Goal: Information Seeking & Learning: Check status

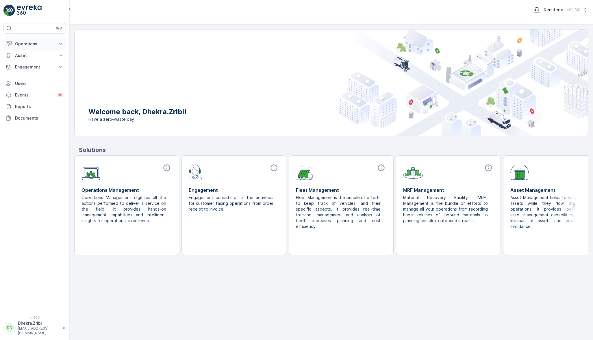
click at [45, 40] on button "Operations" at bounding box center [34, 44] width 62 height 12
click at [19, 62] on p "Planning" at bounding box center [23, 62] width 16 height 6
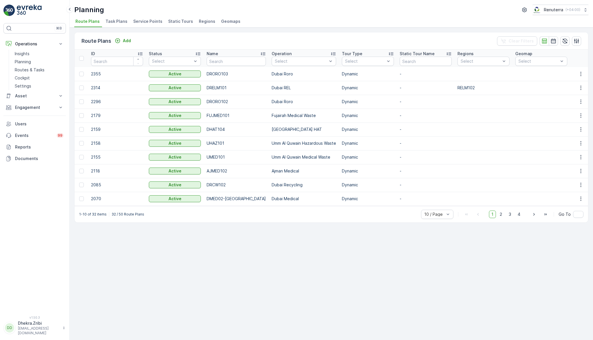
click at [150, 21] on span "Service Points" at bounding box center [147, 22] width 29 height 6
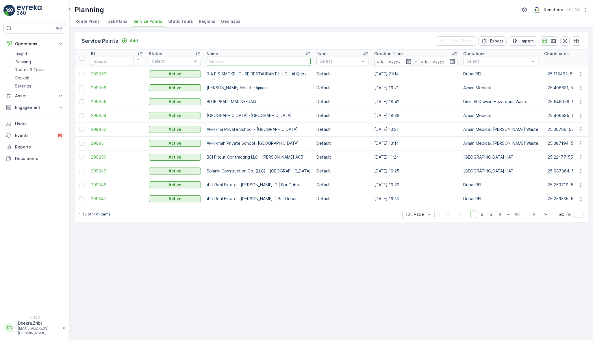
click at [223, 60] on input "text" at bounding box center [259, 61] width 104 height 9
type input "fore"
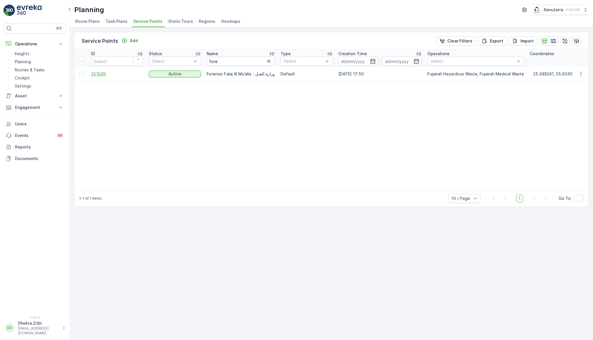
click at [100, 73] on span "251899" at bounding box center [117, 74] width 52 height 6
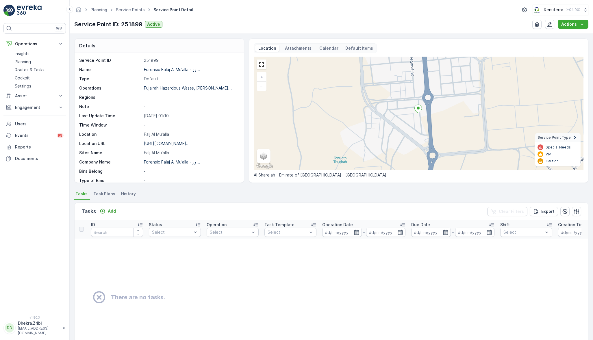
click at [103, 198] on li "Task Plans" at bounding box center [104, 195] width 25 height 10
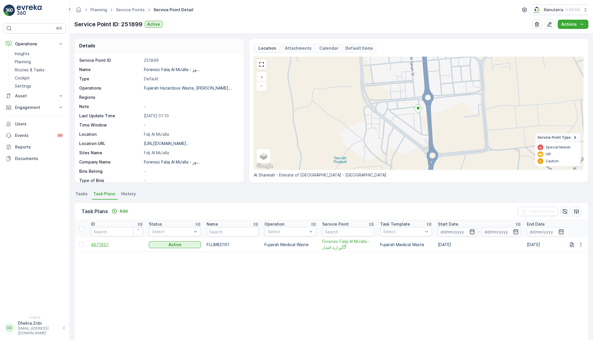
click at [101, 245] on span "4871957" at bounding box center [117, 245] width 52 height 6
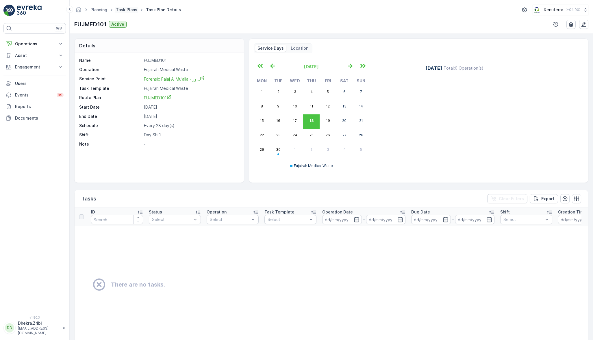
click at [132, 10] on link "Task Plans" at bounding box center [126, 9] width 21 height 5
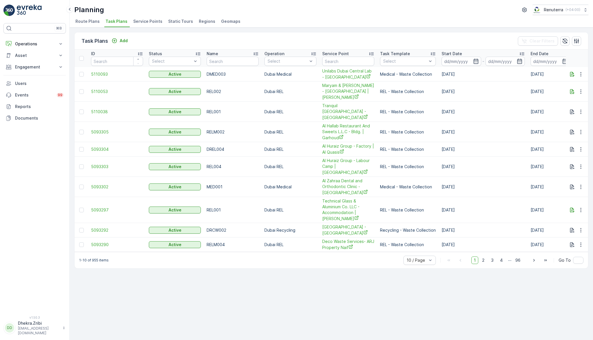
click at [152, 19] on span "Service Points" at bounding box center [147, 22] width 29 height 6
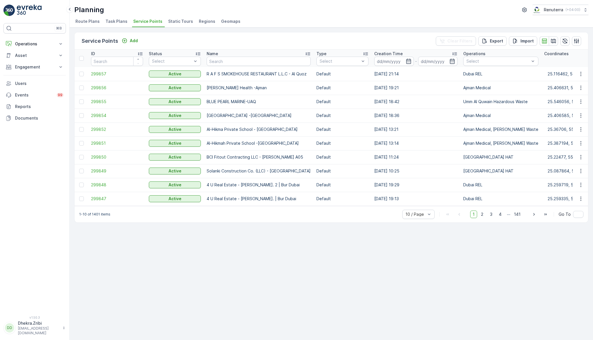
click at [147, 24] on span "Service Points" at bounding box center [147, 22] width 29 height 6
click at [229, 62] on input "text" at bounding box center [259, 61] width 104 height 9
type input "fore"
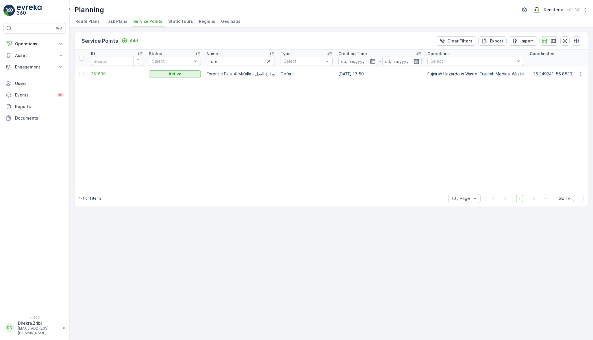
click at [97, 72] on span "251899" at bounding box center [117, 74] width 52 height 6
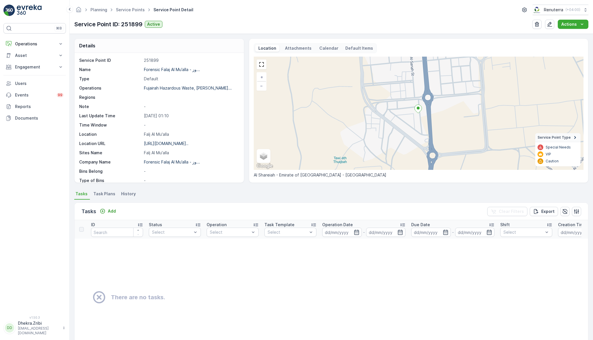
click at [105, 193] on span "Task Plans" at bounding box center [104, 194] width 22 height 6
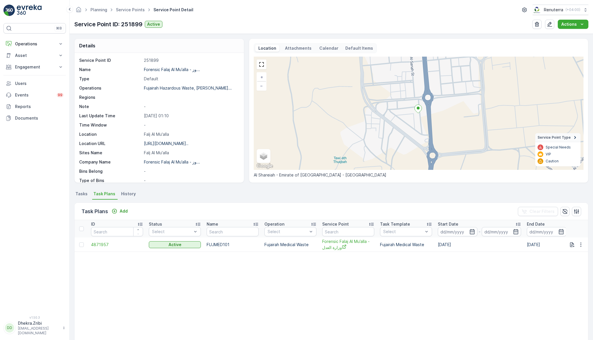
click at [82, 194] on span "Tasks" at bounding box center [81, 194] width 12 height 6
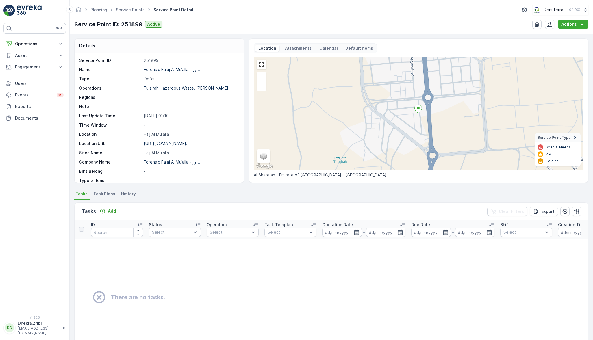
click at [221, 188] on div "Details Service Point ID 251899 Name Forensic Falaj Al Mu’alla - وز... Type Def…" at bounding box center [332, 187] width 524 height 307
click at [109, 191] on span "Task Plans" at bounding box center [104, 194] width 22 height 6
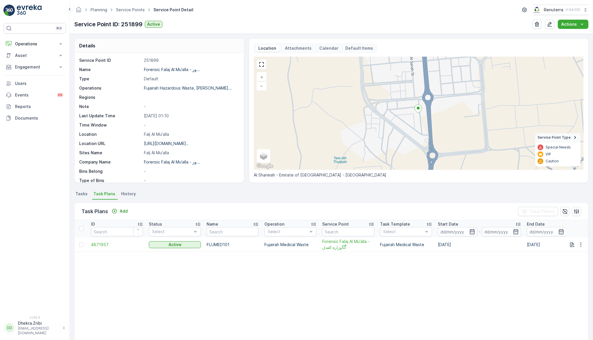
click at [215, 26] on div "Service Point ID: 251899 Active Actions" at bounding box center [331, 24] width 515 height 9
click at [122, 4] on div "Planning Service Points Service Point Detail Renuterra ( +04:00 ) Service Point…" at bounding box center [332, 17] width 524 height 34
click at [126, 8] on link "Service Points" at bounding box center [130, 9] width 29 height 5
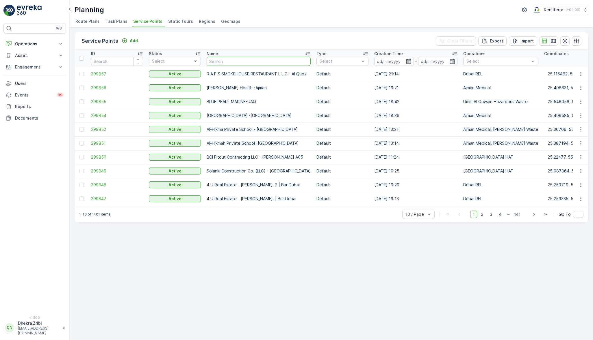
click at [229, 62] on input "text" at bounding box center [259, 61] width 104 height 9
type input "khk"
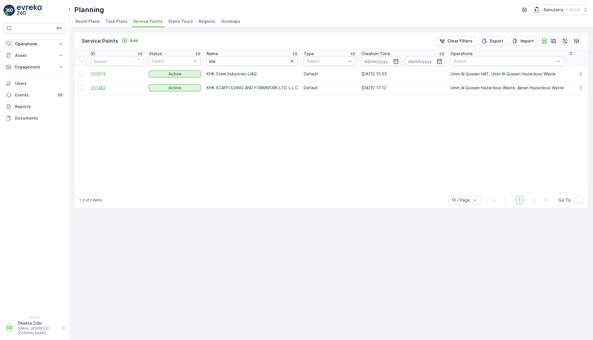
click at [100, 87] on span "251482" at bounding box center [117, 88] width 52 height 6
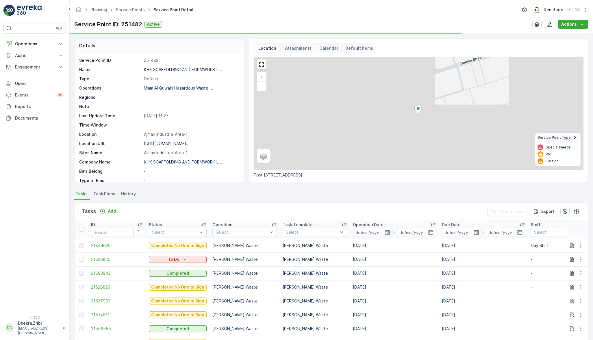
scroll to position [64, 0]
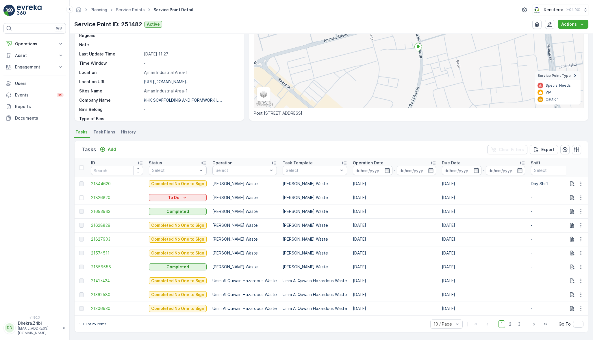
click at [104, 265] on span "21556555" at bounding box center [117, 267] width 52 height 6
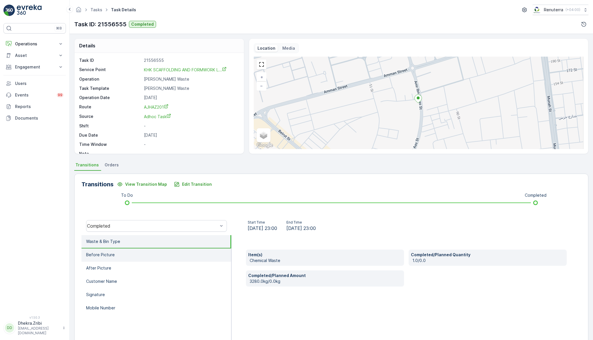
click at [113, 252] on p "Before Picture" at bounding box center [100, 255] width 29 height 6
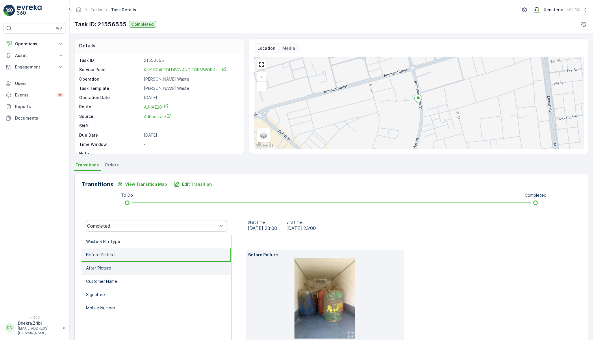
click at [129, 267] on li "After Picture" at bounding box center [157, 268] width 150 height 13
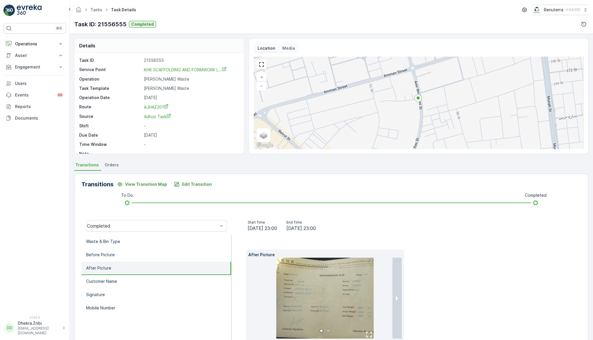
click at [331, 285] on img at bounding box center [324, 298] width 97 height 81
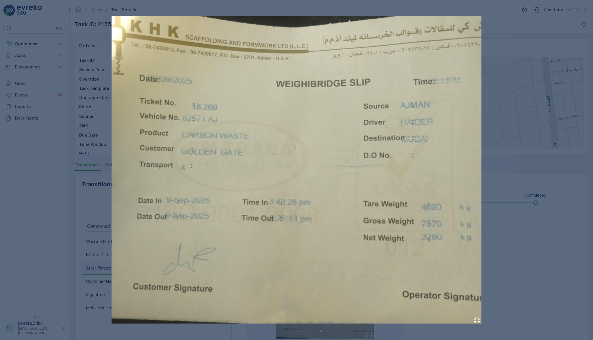
click at [502, 287] on div at bounding box center [296, 170] width 593 height 340
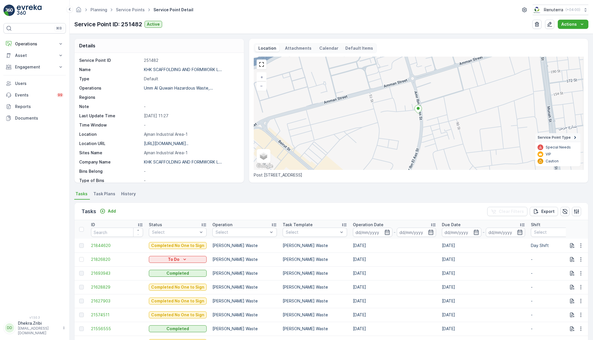
scroll to position [64, 0]
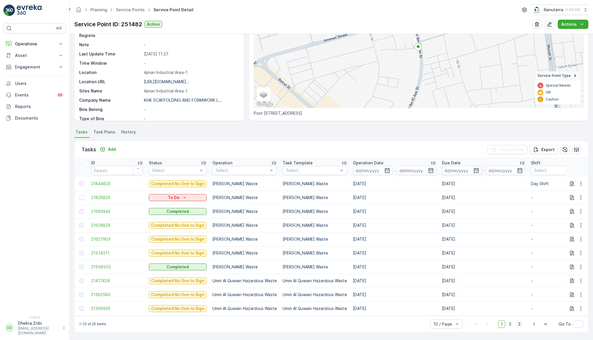
click at [519, 325] on span "3" at bounding box center [520, 325] width 8 height 8
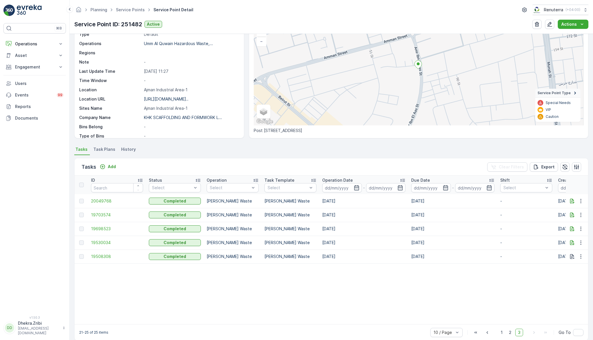
scroll to position [55, 0]
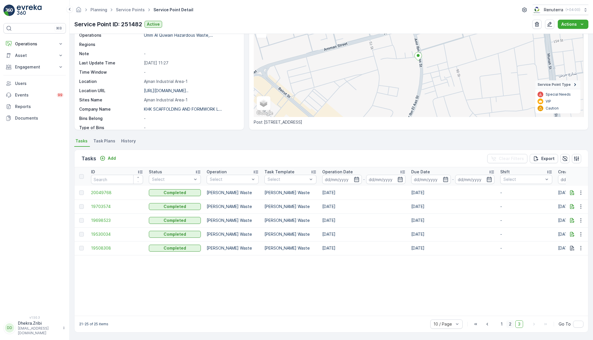
click at [508, 322] on span "2" at bounding box center [511, 325] width 8 height 8
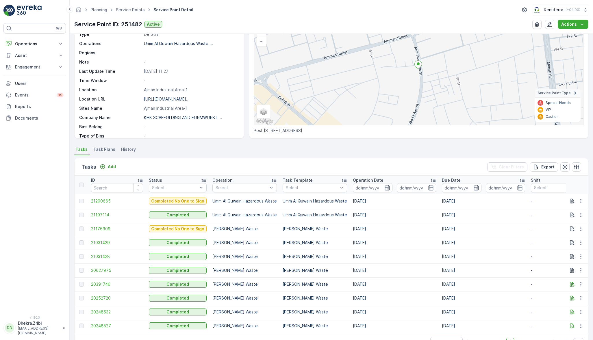
scroll to position [64, 0]
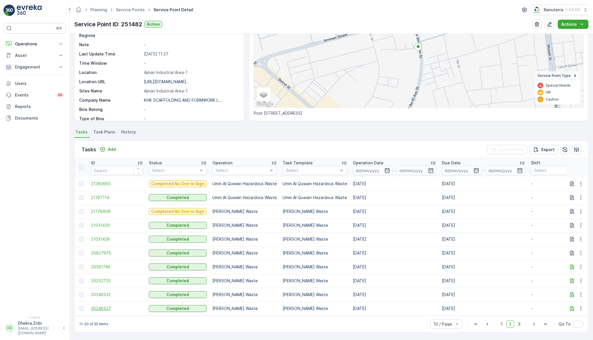
click at [108, 306] on span "20248527" at bounding box center [117, 309] width 52 height 6
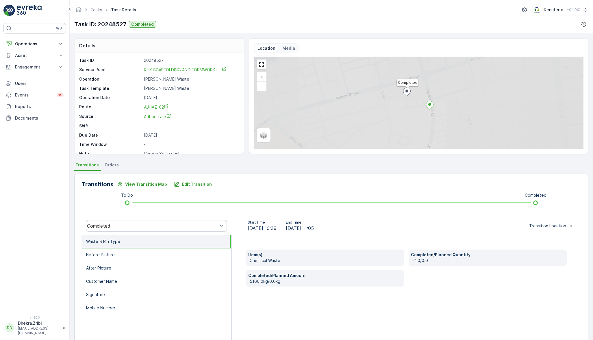
scroll to position [23, 0]
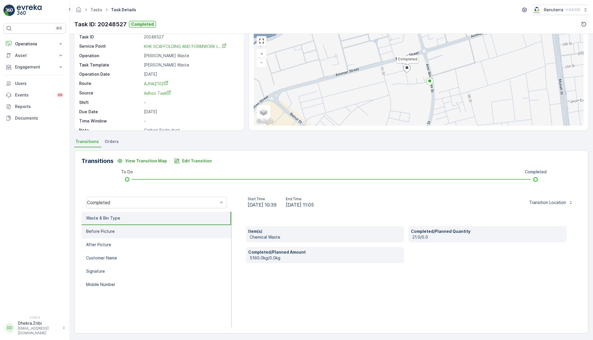
click at [98, 234] on li "Before Picture" at bounding box center [157, 231] width 150 height 13
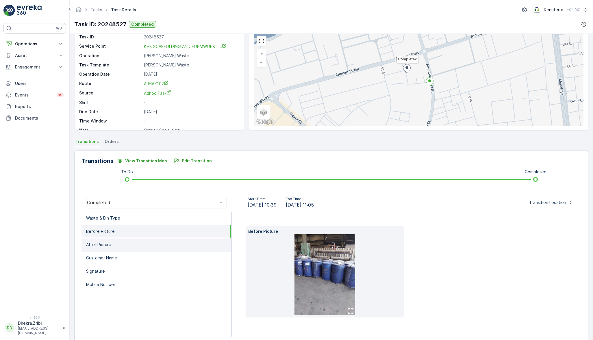
click at [112, 242] on li "After Picture" at bounding box center [157, 245] width 150 height 13
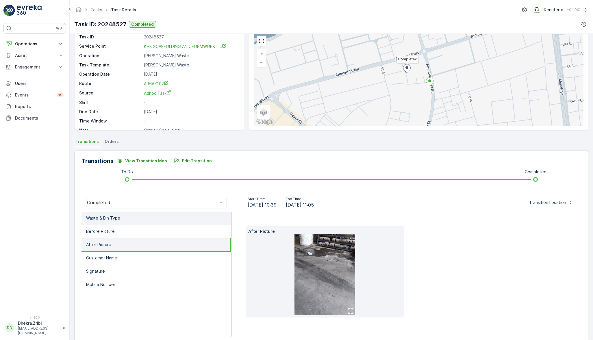
click at [106, 219] on p "Waste & Bin Type" at bounding box center [103, 218] width 34 height 6
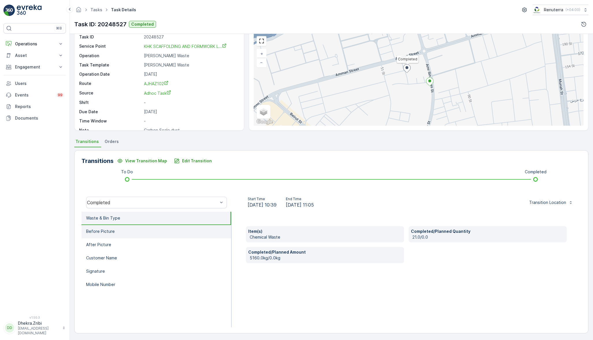
click at [108, 233] on p "Before Picture" at bounding box center [100, 232] width 29 height 6
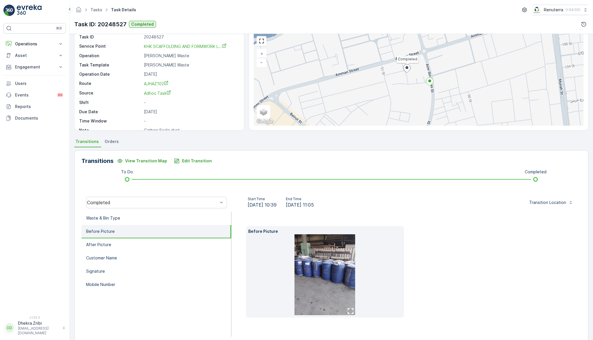
click at [531, 267] on div "Before Picture" at bounding box center [406, 271] width 321 height 91
click at [148, 213] on li "Waste & Bin Type" at bounding box center [157, 218] width 150 height 13
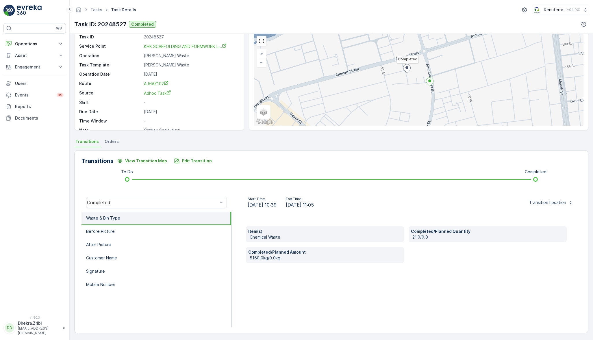
click at [114, 232] on li "Before Picture" at bounding box center [157, 231] width 150 height 13
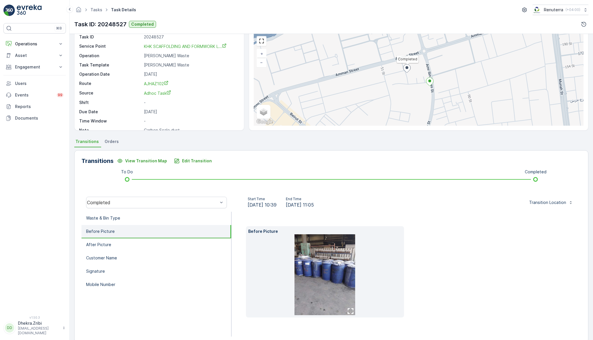
click at [111, 257] on p "Customer Name" at bounding box center [101, 258] width 31 height 6
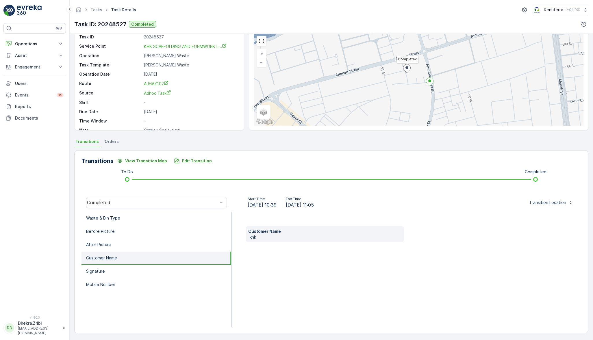
click at [111, 272] on li "Signature" at bounding box center [157, 271] width 150 height 13
